Goal: Task Accomplishment & Management: Manage account settings

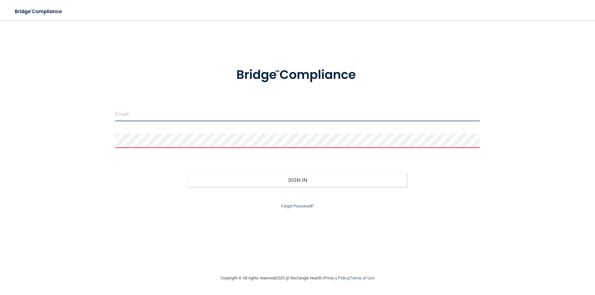
click at [164, 116] on input "email" at bounding box center [297, 114] width 365 height 14
type input "[PERSON_NAME][EMAIL_ADDRESS][DOMAIN_NAME]"
click at [203, 115] on input "[PERSON_NAME][EMAIL_ADDRESS][DOMAIN_NAME]" at bounding box center [297, 114] width 365 height 14
drag, startPoint x: 225, startPoint y: 114, endPoint x: 86, endPoint y: 138, distance: 140.8
click at [115, 121] on input "[PERSON_NAME][EMAIL_ADDRESS][DOMAIN_NAME]" at bounding box center [297, 114] width 365 height 14
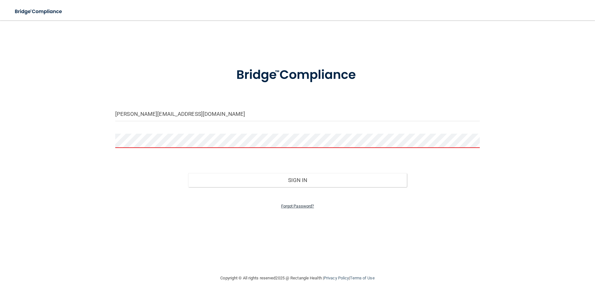
click at [304, 205] on link "Forgot Password?" at bounding box center [297, 206] width 33 height 5
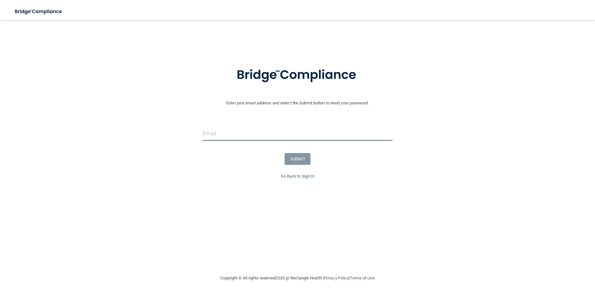
click at [257, 132] on input "email" at bounding box center [298, 133] width 190 height 14
type input "[PERSON_NAME][EMAIL_ADDRESS][DOMAIN_NAME]"
click at [300, 160] on button "SUBMIT" at bounding box center [298, 159] width 26 height 12
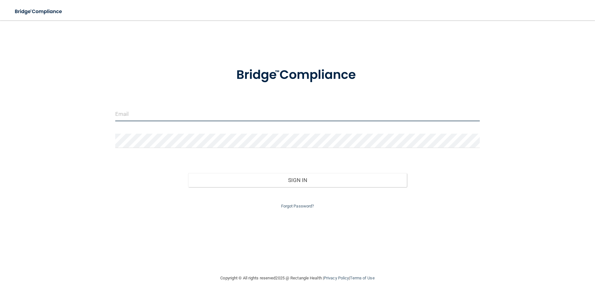
click at [307, 114] on input "email" at bounding box center [297, 114] width 365 height 14
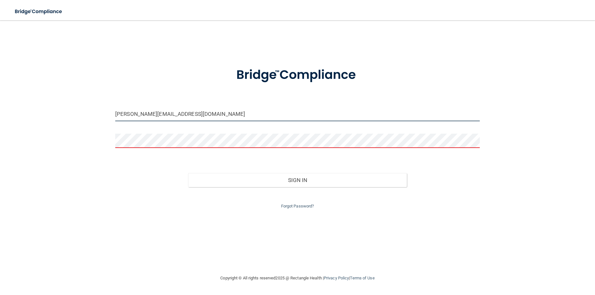
type input "[PERSON_NAME][EMAIL_ADDRESS][DOMAIN_NAME]"
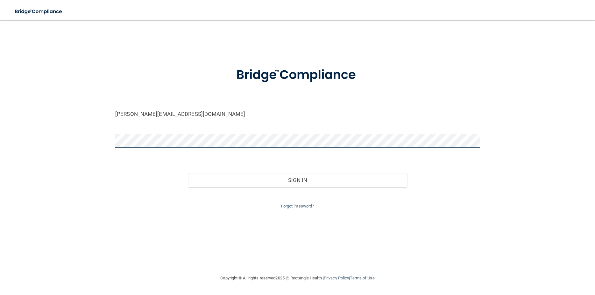
click at [188, 173] on button "Sign In" at bounding box center [297, 180] width 219 height 14
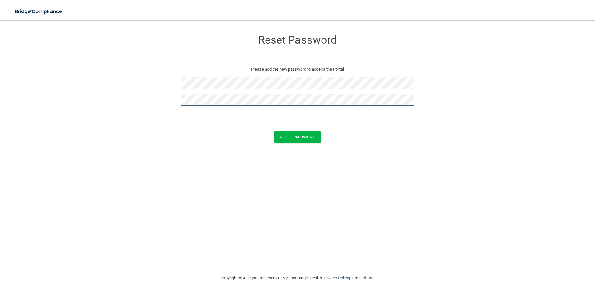
click at [274, 131] on button "Reset Password" at bounding box center [297, 137] width 46 height 12
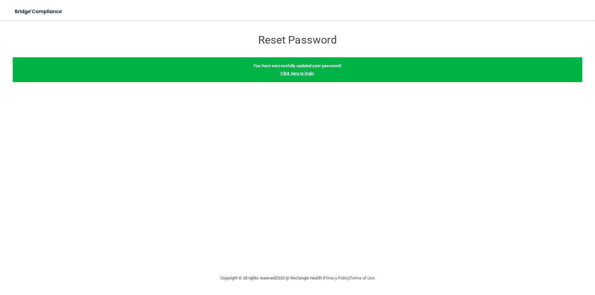
click at [304, 74] on link "Click here to login" at bounding box center [297, 73] width 33 height 5
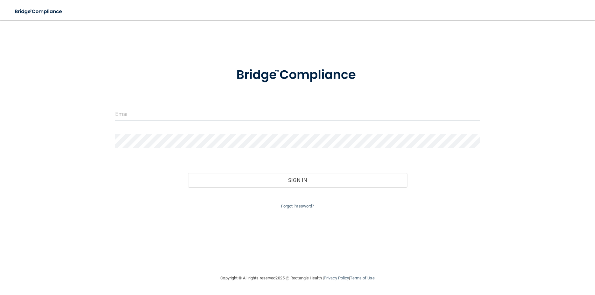
click at [159, 115] on input "email" at bounding box center [297, 114] width 365 height 14
type input "[PERSON_NAME][EMAIL_ADDRESS][DOMAIN_NAME]"
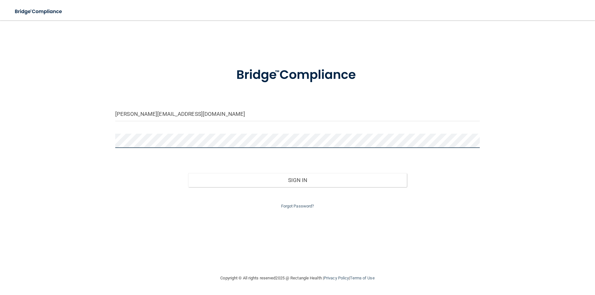
click at [188, 173] on button "Sign In" at bounding box center [297, 180] width 219 height 14
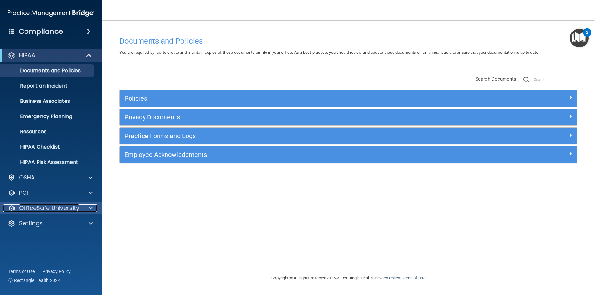
click at [58, 210] on p "OfficeSafe University" at bounding box center [49, 208] width 60 height 8
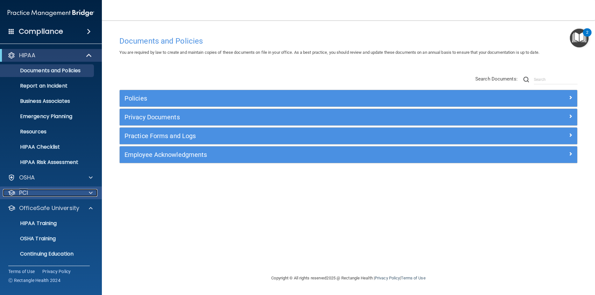
click at [76, 193] on div "PCI" at bounding box center [42, 193] width 79 height 8
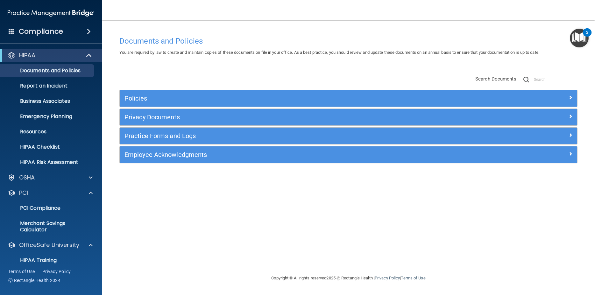
click at [49, 31] on h4 "Compliance" at bounding box center [41, 31] width 44 height 9
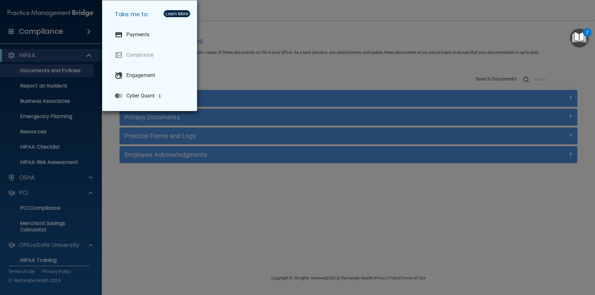
click at [252, 75] on div "Take me to: Payments Compliance Engagement Cyber Quant" at bounding box center [297, 147] width 595 height 295
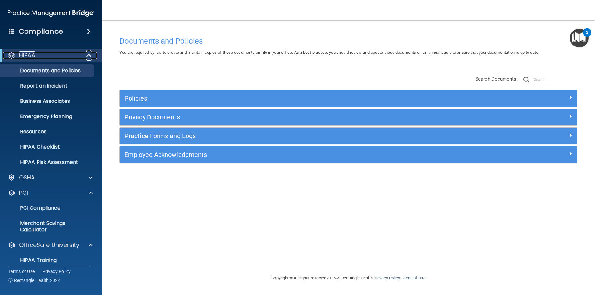
click at [77, 53] on div "HIPAA" at bounding box center [42, 56] width 79 height 8
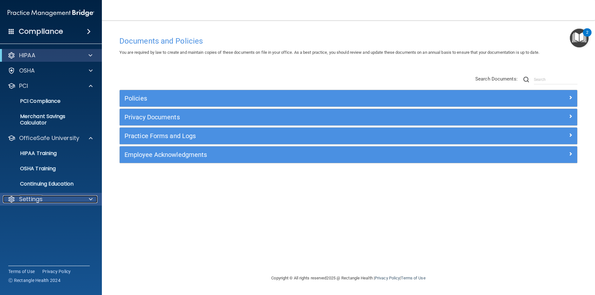
click at [39, 198] on p "Settings" at bounding box center [31, 200] width 24 height 8
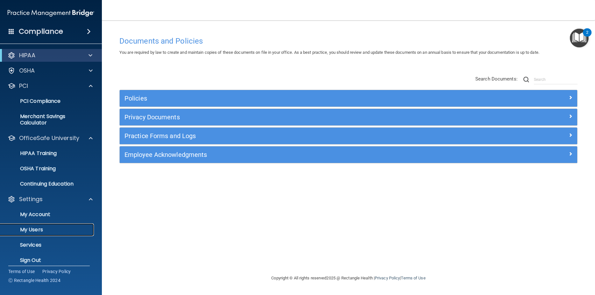
click at [34, 231] on p "My Users" at bounding box center [47, 230] width 87 height 6
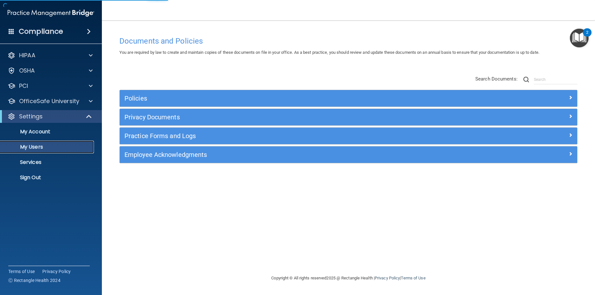
select select "20"
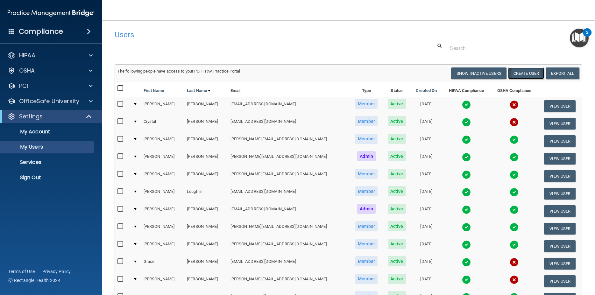
click at [510, 74] on button "Create User" at bounding box center [526, 74] width 36 height 12
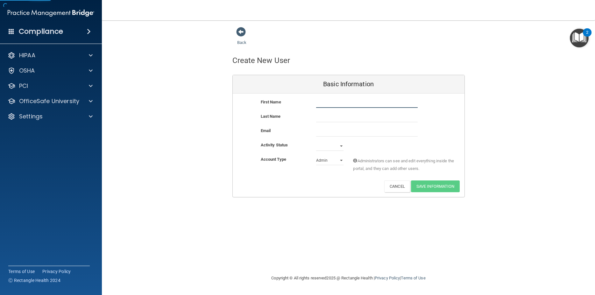
click at [353, 107] on input "text" at bounding box center [367, 103] width 102 height 10
type input "Morgan"
type input "Goodbar"
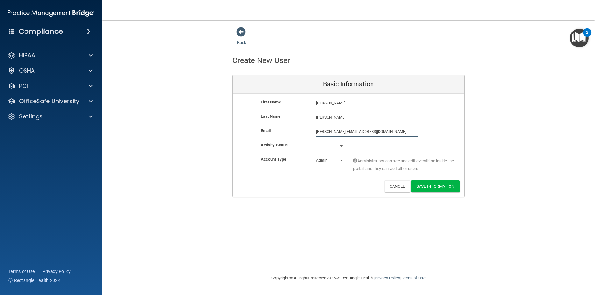
type input "morgan@shenandoahdentalstudio.com"
click at [316, 141] on select "Active Inactive" at bounding box center [329, 146] width 27 height 10
select select "active"
click option "Active" at bounding box center [0, 0] width 0 height 0
click at [316, 156] on select "Admin Member" at bounding box center [329, 161] width 27 height 10
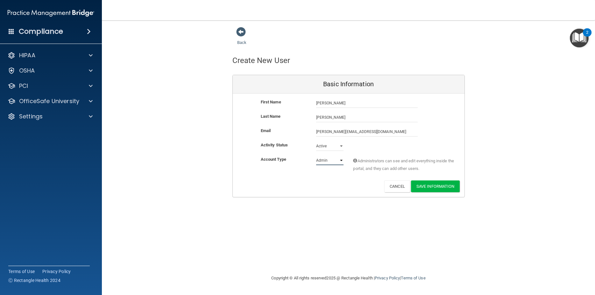
select select "practice_member"
click option "Member" at bounding box center [0, 0] width 0 height 0
click at [427, 188] on button "Save Information" at bounding box center [435, 187] width 49 height 12
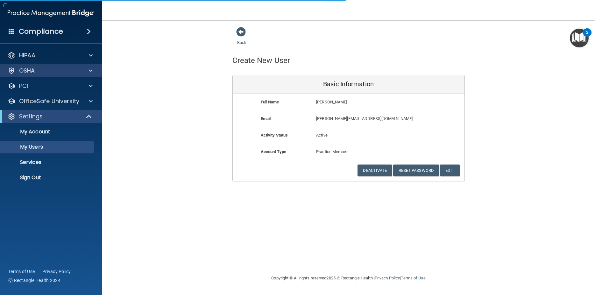
select select "20"
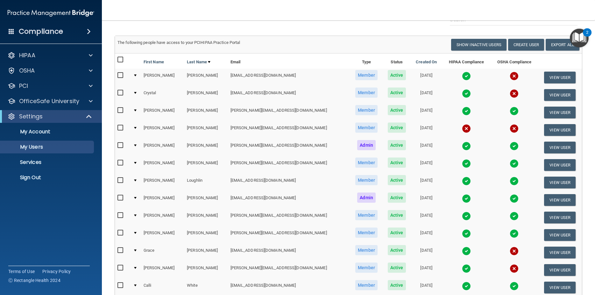
scroll to position [115, 0]
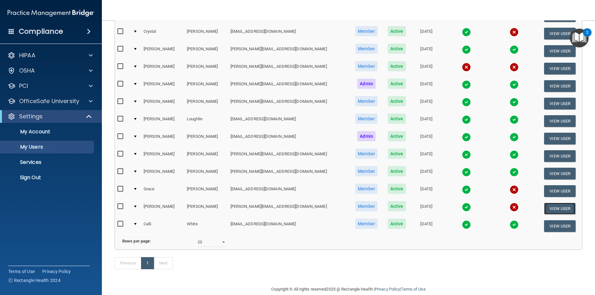
click at [556, 207] on button "View User" at bounding box center [560, 209] width 32 height 12
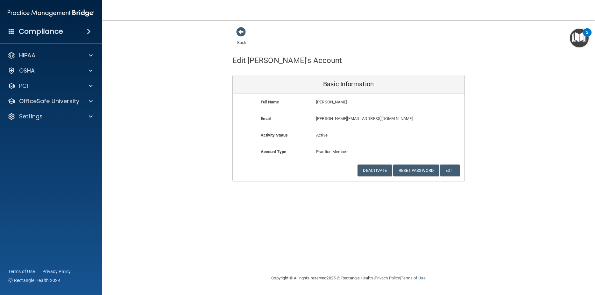
click at [577, 41] on img "Open Resource Center, 2 new notifications" at bounding box center [579, 38] width 19 height 19
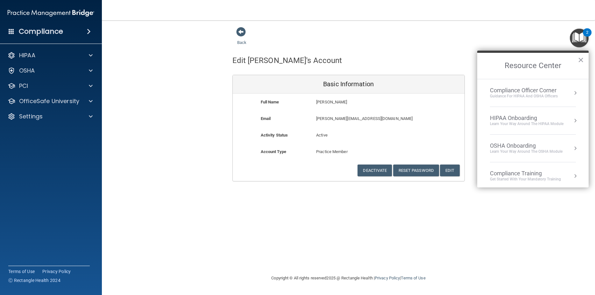
click at [530, 178] on div "Get Started with your mandatory training" at bounding box center [525, 179] width 71 height 5
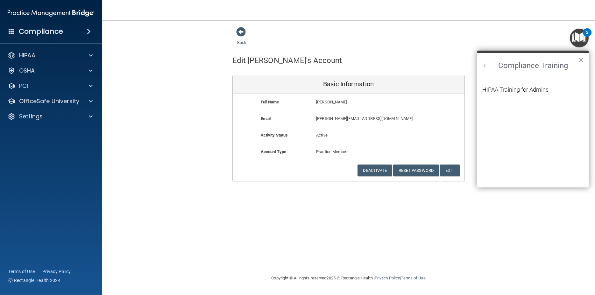
drag, startPoint x: 485, startPoint y: 65, endPoint x: 567, endPoint y: 63, distance: 82.2
click at [491, 63] on div "Compliance Training ×" at bounding box center [532, 65] width 111 height 28
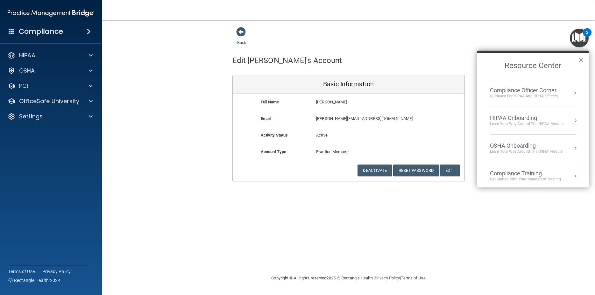
click at [581, 61] on button "×" at bounding box center [581, 60] width 6 height 10
